Goal: Find specific page/section: Find specific page/section

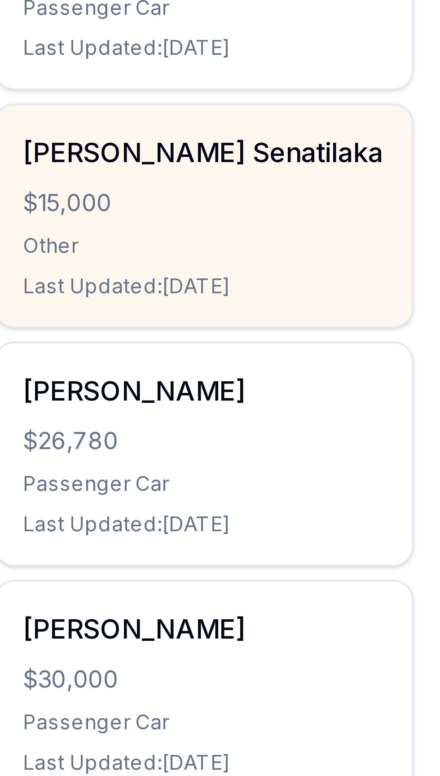
click at [128, 368] on div "Other" at bounding box center [103, 366] width 97 height 7
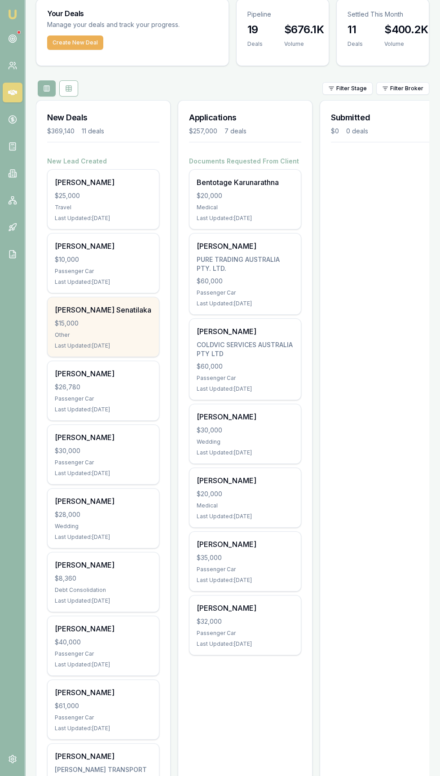
scroll to position [195, 0]
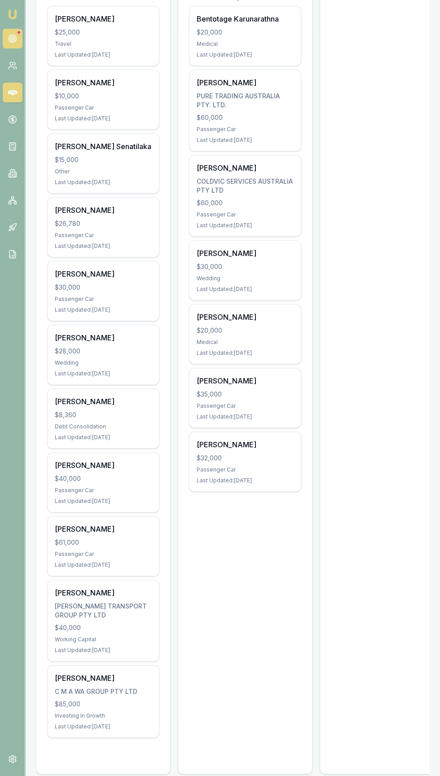
click at [14, 42] on circle at bounding box center [13, 39] width 8 height 8
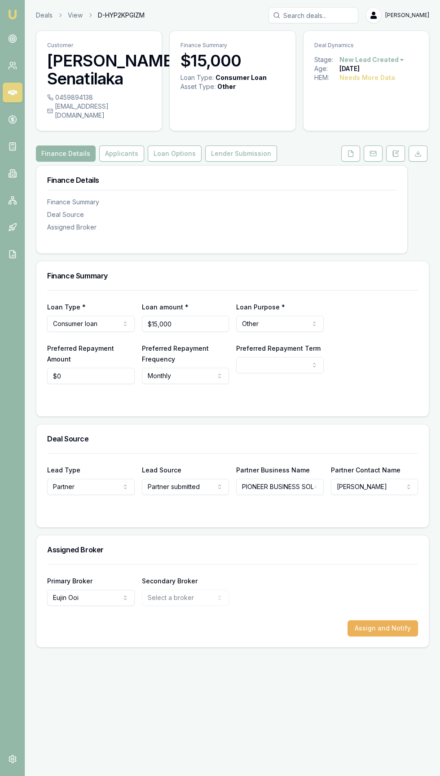
click at [12, 14] on img at bounding box center [12, 14] width 11 height 11
